Goal: Information Seeking & Learning: Learn about a topic

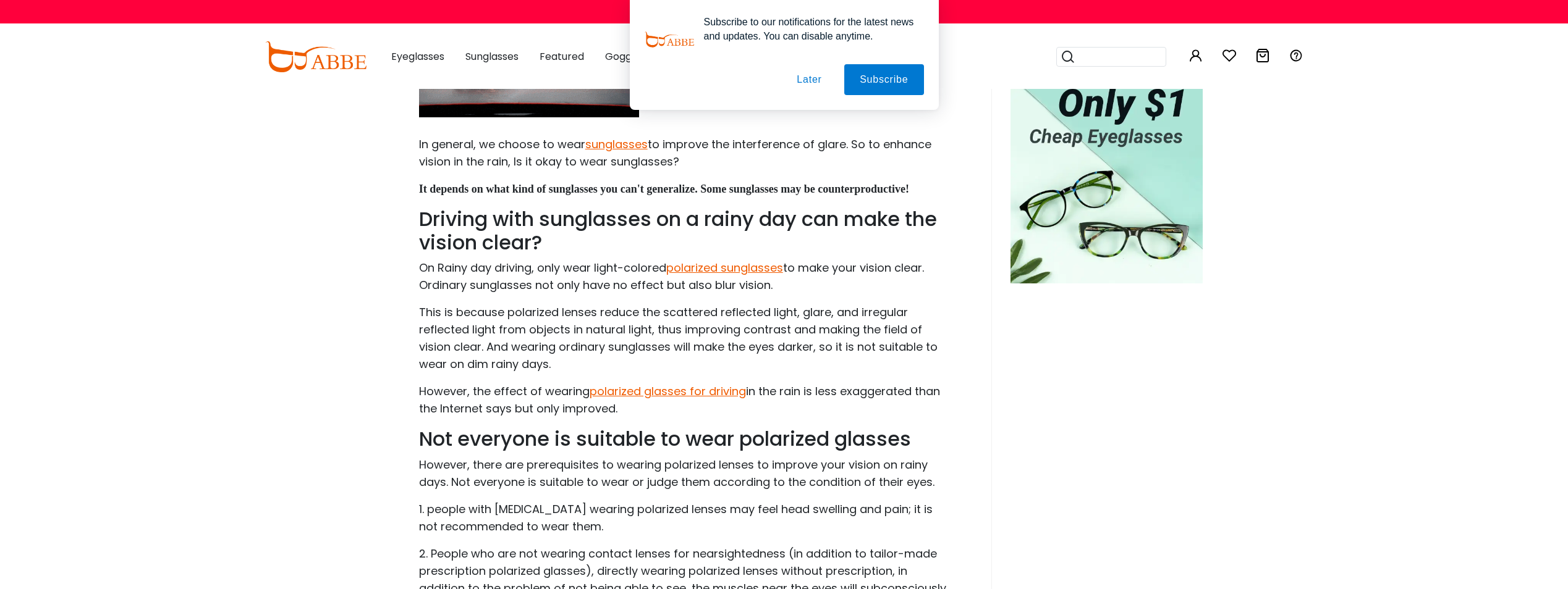
scroll to position [494, 0]
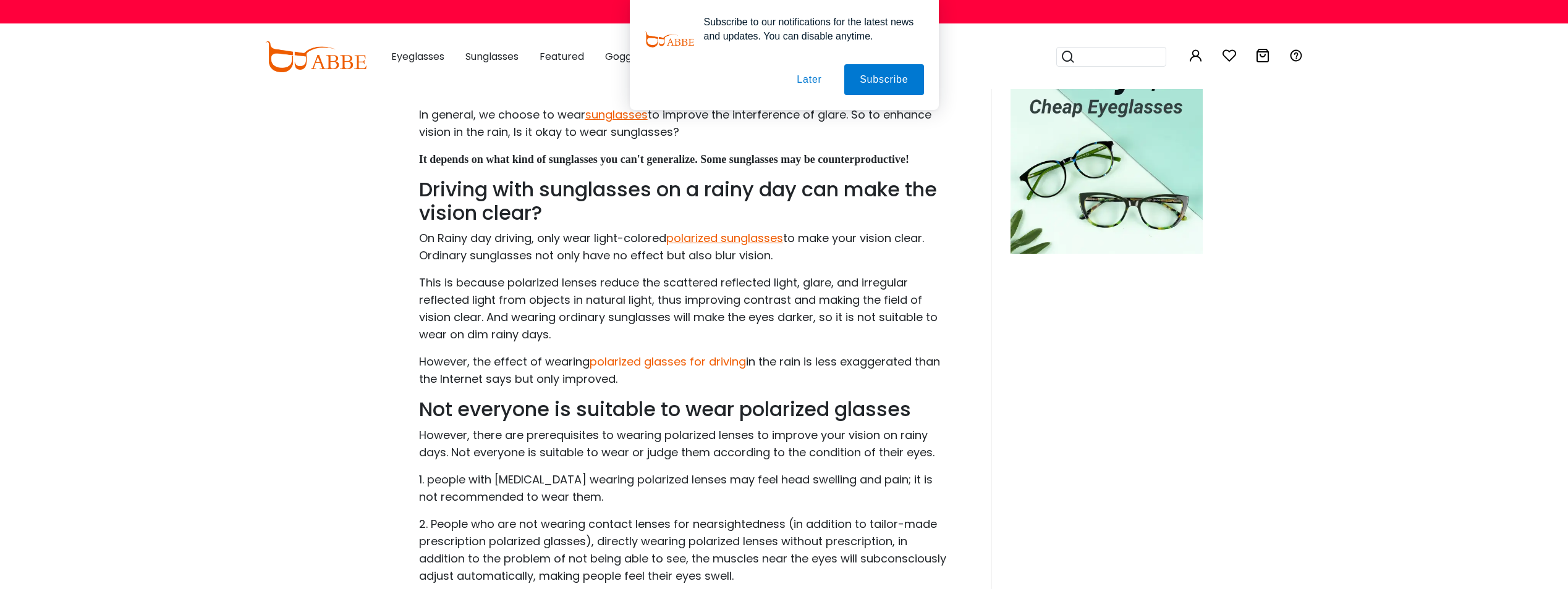
click at [729, 363] on link "polarized glasses for driving" at bounding box center [668, 361] width 157 height 15
click at [743, 239] on link "polarized sunglasses" at bounding box center [725, 238] width 117 height 15
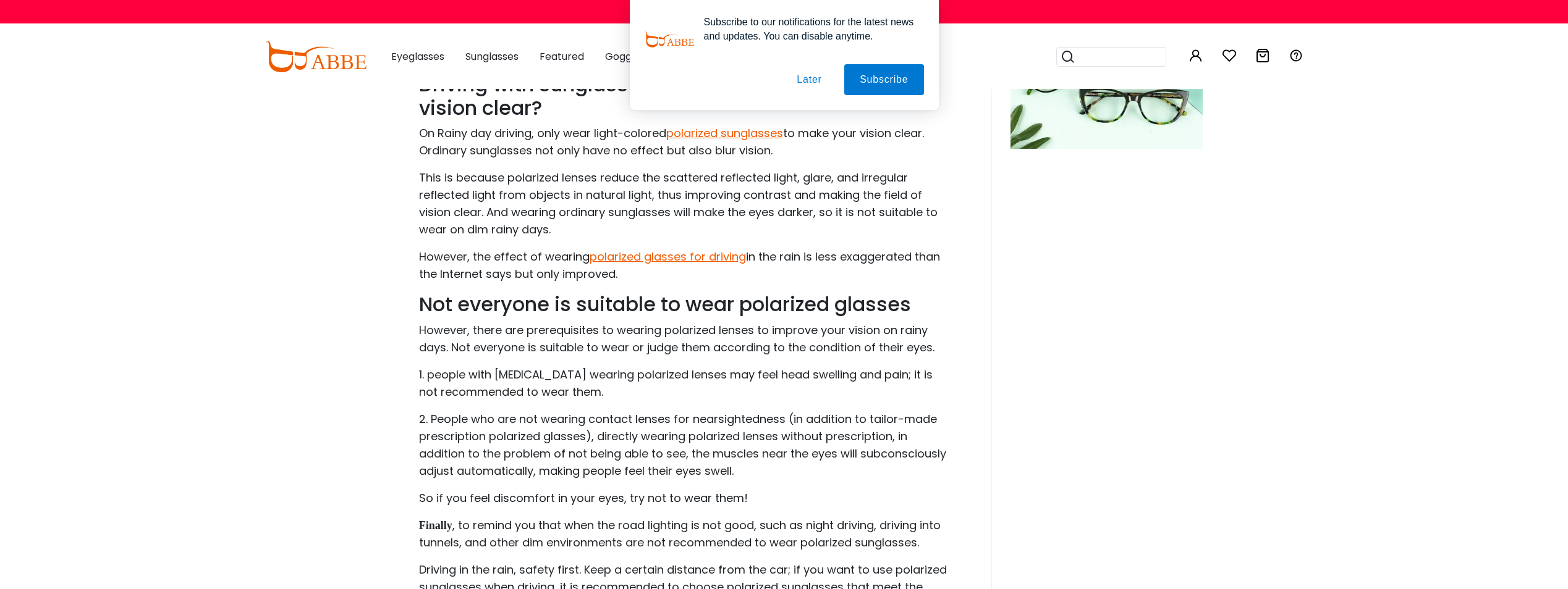
scroll to position [432, 0]
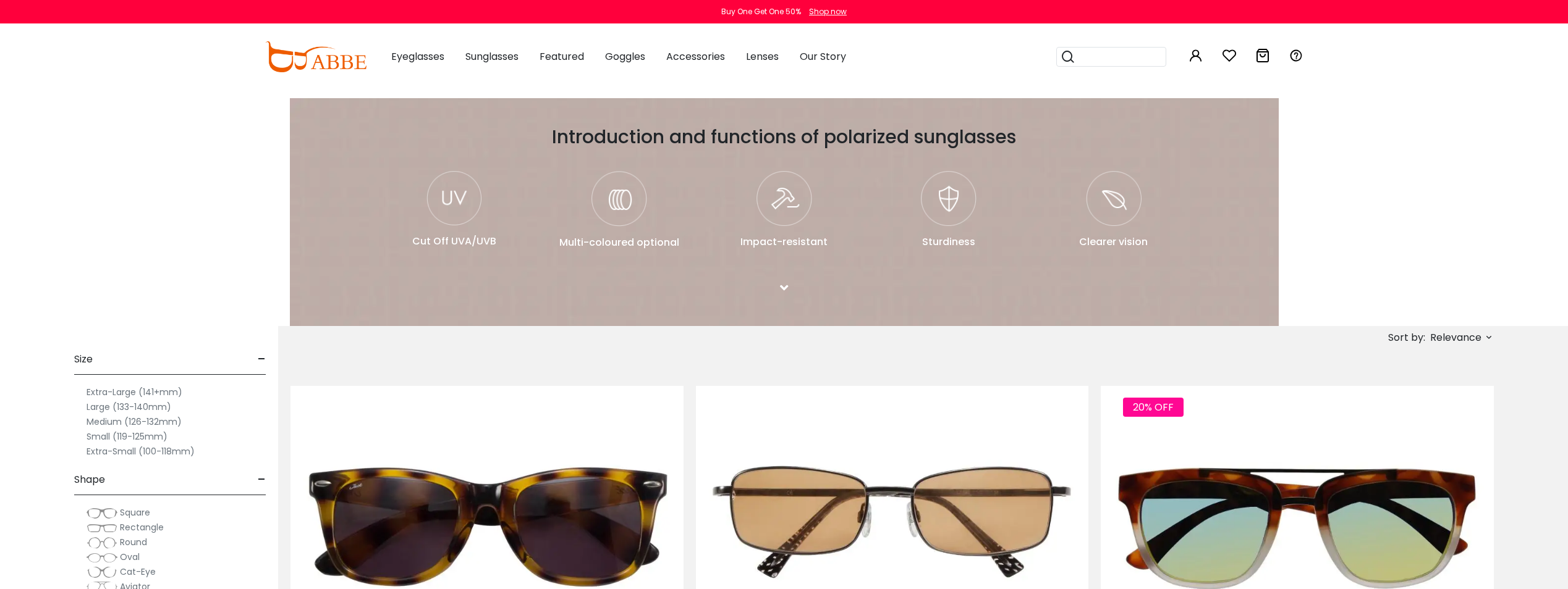
scroll to position [309, 0]
